Goal: Communication & Community: Ask a question

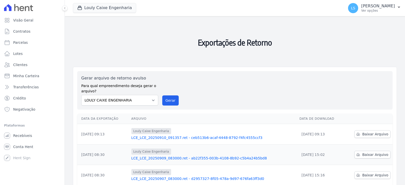
click at [214, 139] on link "LCE_LCE_20250910_091357.ret - ceb513b6-acaf-4448-8792-f4fc4555ccf3" at bounding box center [213, 137] width 164 height 5
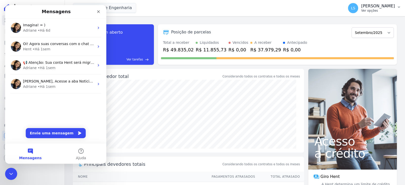
click at [361, 9] on p "Ver opções" at bounding box center [378, 11] width 34 height 4
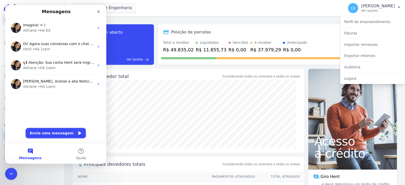
click at [52, 138] on button "Envie uma mensagem" at bounding box center [56, 133] width 60 height 10
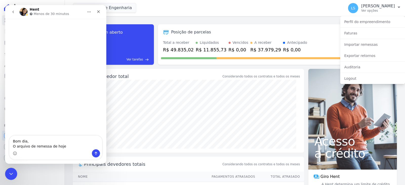
click at [16, 144] on textarea "Bom dia, O arquivo de remessa de hoje" at bounding box center [55, 143] width 93 height 14
click at [14, 147] on textarea "Bom dia, O arquivo de remessa de hoje" at bounding box center [55, 143] width 93 height 14
click at [17, 146] on textarea "Bom dia, O arquivo de remessa de hoje" at bounding box center [55, 143] width 93 height 14
click at [22, 148] on textarea "Bom dia, Não estou conseguindo abrir o arquivo de remessa de hoje" at bounding box center [55, 140] width 93 height 19
type textarea "Bom dia, Não estou conseguindo abrir o arquivo de remessa de hoje. Esta com err…"
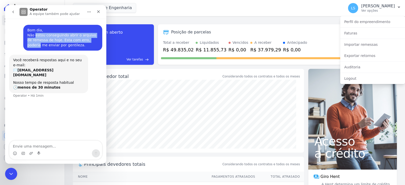
drag, startPoint x: 35, startPoint y: 35, endPoint x: 89, endPoint y: 39, distance: 54.3
click at [89, 39] on div "Bom dia, Não estou conseguindo abrir o arquivo de remessa de hoje. Esta com err…" at bounding box center [62, 38] width 71 height 20
click at [88, 39] on div "Bom dia, Não estou conseguindo abrir o arquivo de remessa de hoje. Esta com err…" at bounding box center [62, 38] width 71 height 20
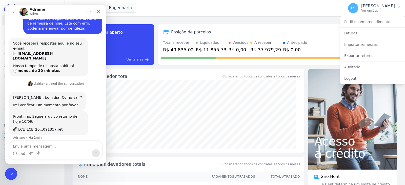
scroll to position [17, 0]
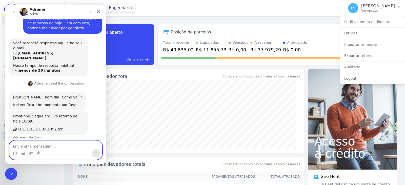
click at [38, 146] on textarea "Envie uma mensagem..." at bounding box center [55, 145] width 93 height 9
type textarea "Obrigada"
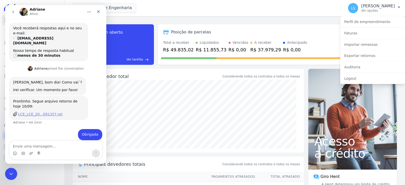
click at [30, 112] on div "LCE_LCE_20...091357.ret" at bounding box center [40, 114] width 44 height 5
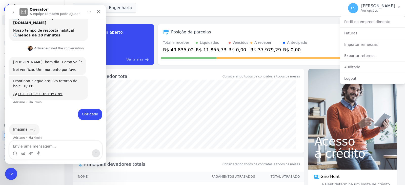
click at [181, 79] on div "Saldo devedor total" at bounding box center [152, 76] width 137 height 7
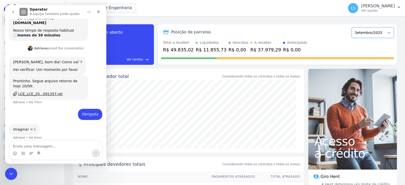
click at [384, 34] on select "Setembro/2024 Outubro/2024 Novembro/2024 Dezembro/2024 Janeiro/2025 Fevereiro/2…" at bounding box center [373, 32] width 42 height 11
click at [328, 30] on div "Posição de parcelas" at bounding box center [255, 32] width 189 height 6
click at [370, 13] on button "LS LAYARA ARAUJO SANTOS Ver opções" at bounding box center [374, 8] width 61 height 14
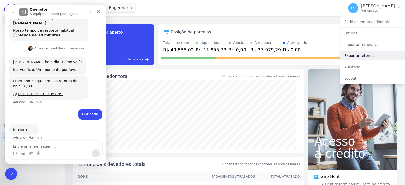
click at [358, 58] on link "Exportar retornos" at bounding box center [372, 55] width 65 height 9
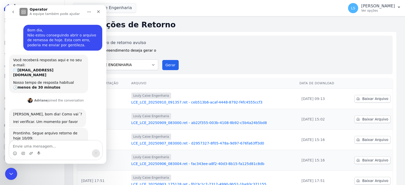
scroll to position [47, 0]
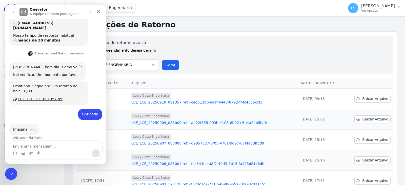
click at [253, 54] on div "Gerar arquivo de retorno avulso Para qual empreendimento deseja gerar o arquivo…" at bounding box center [234, 55] width 307 height 30
click at [100, 13] on icon "Fechar" at bounding box center [98, 12] width 4 height 4
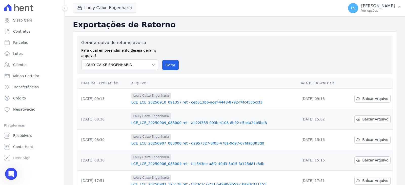
click at [193, 100] on link "LCE_LCE_20250910_091357.ret - ceb513b6-acaf-4448-8792-f4fc4555ccf3" at bounding box center [213, 102] width 164 height 5
